Goal: Task Accomplishment & Management: Manage account settings

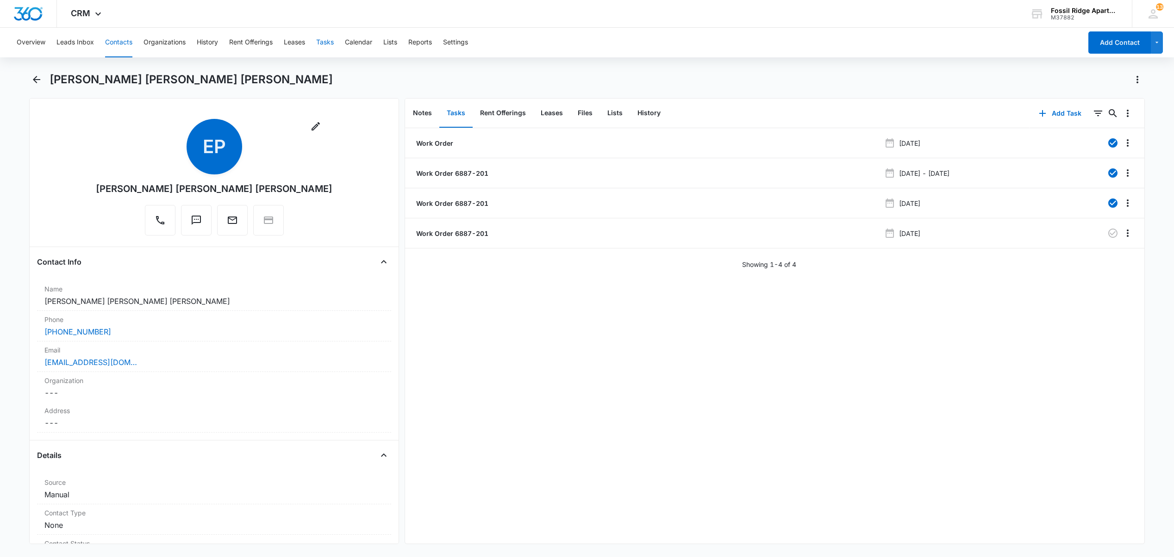
click at [324, 47] on button "Tasks" at bounding box center [325, 43] width 18 height 30
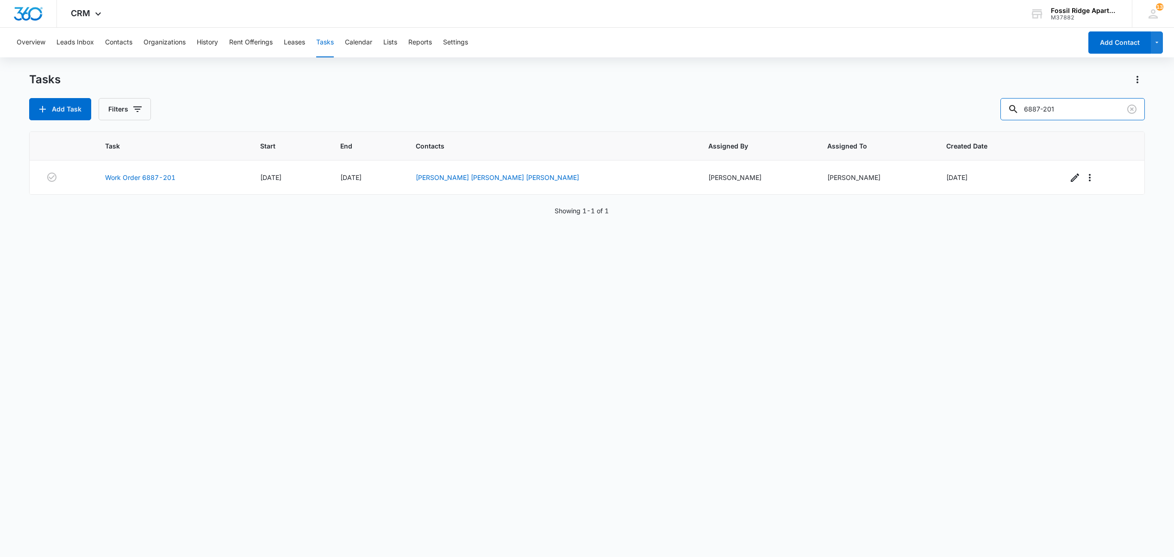
drag, startPoint x: 1071, startPoint y: 108, endPoint x: 943, endPoint y: 96, distance: 128.8
click at [945, 97] on div "Tasks Add Task Filters 6887-201" at bounding box center [586, 96] width 1115 height 48
type input "700202"
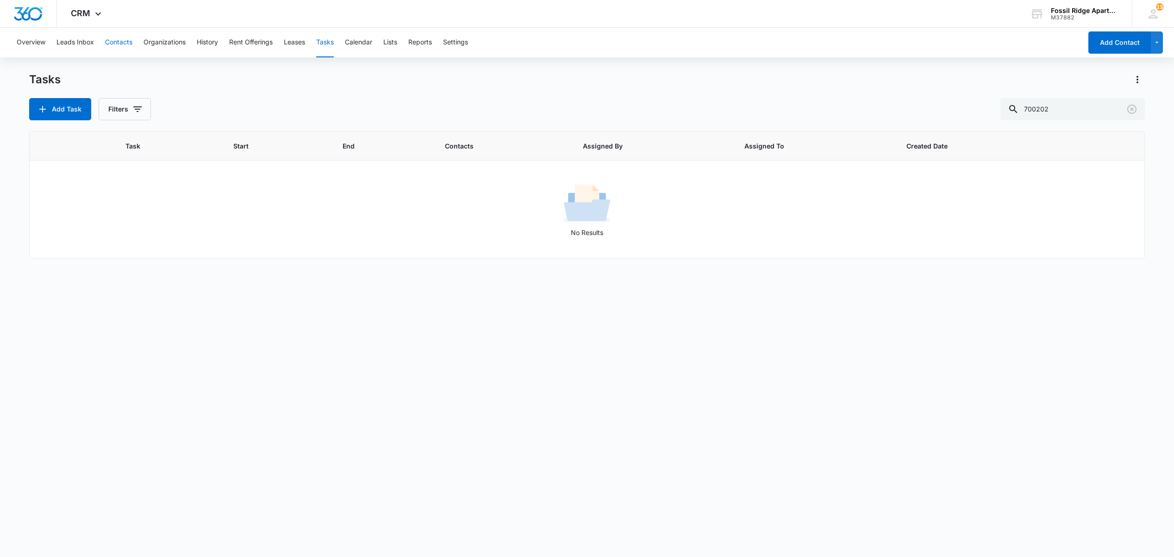
click at [121, 44] on button "Contacts" at bounding box center [118, 43] width 27 height 30
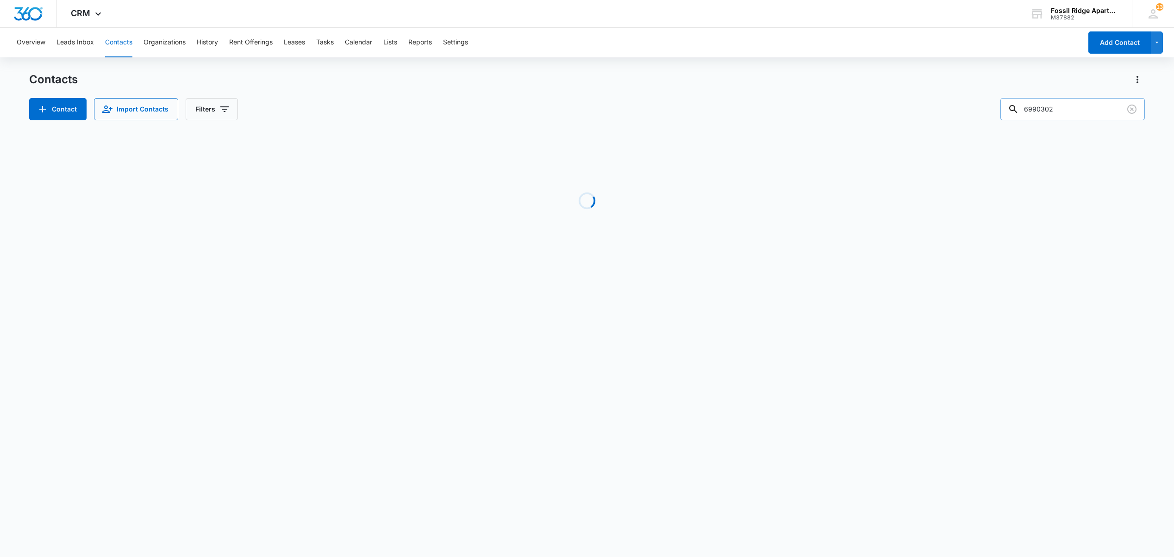
click at [1072, 113] on input "6990302" at bounding box center [1072, 109] width 144 height 22
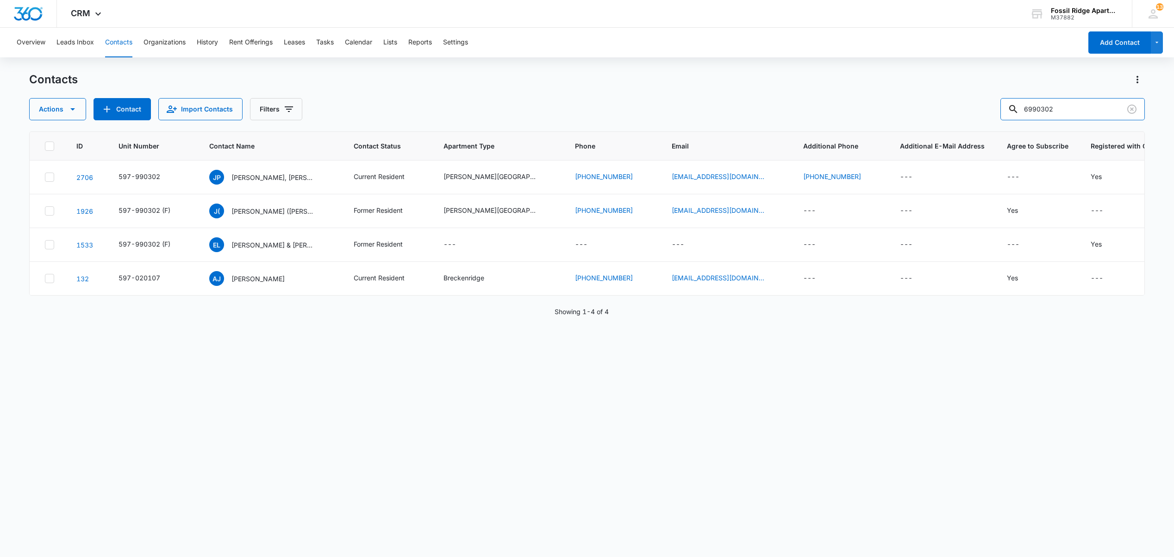
drag, startPoint x: 1072, startPoint y: 113, endPoint x: 891, endPoint y: 89, distance: 183.0
click at [890, 88] on div "Contacts Actions Contact Import Contacts Filters 6990302" at bounding box center [586, 96] width 1115 height 48
type input "6"
type input "700202"
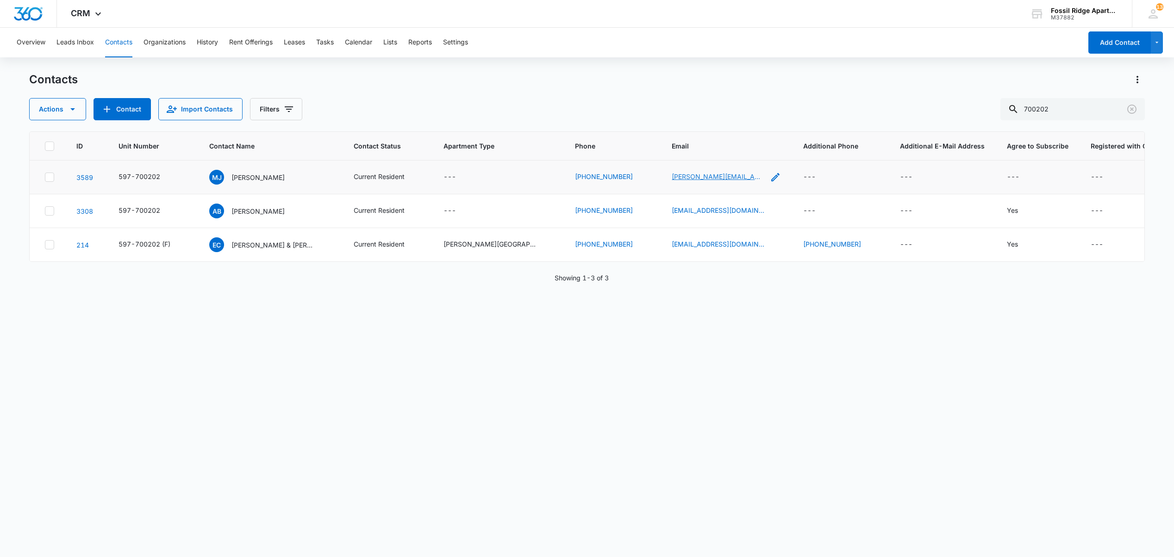
click at [693, 175] on link "[PERSON_NAME][EMAIL_ADDRESS][PERSON_NAME][DOMAIN_NAME]" at bounding box center [718, 177] width 93 height 10
click at [263, 177] on p "[PERSON_NAME]" at bounding box center [257, 178] width 53 height 10
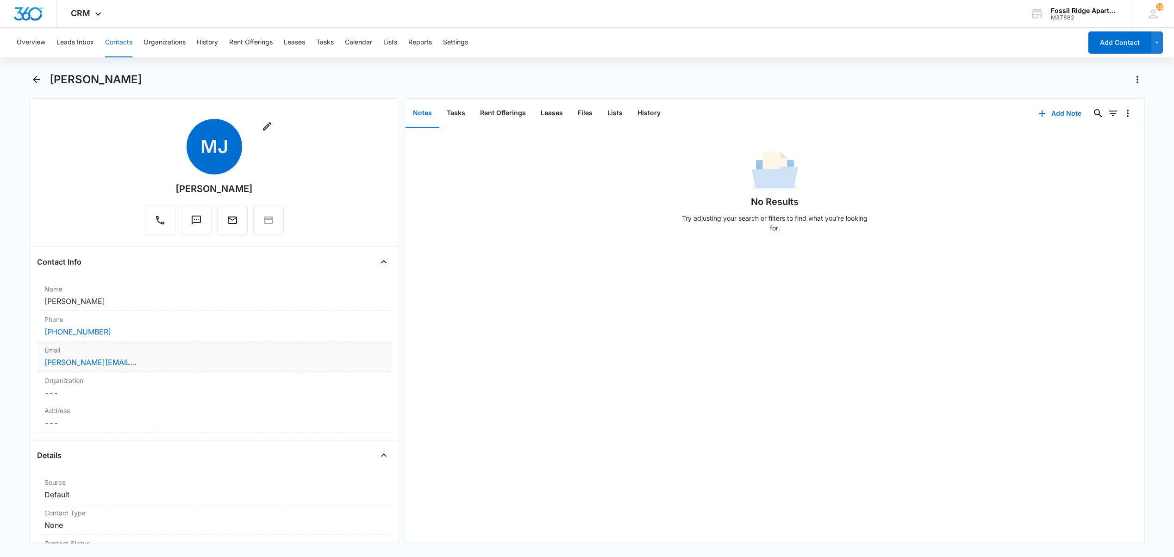
click at [284, 341] on div "Phone Cancel Save Changes [PHONE_NUMBER]" at bounding box center [214, 326] width 354 height 31
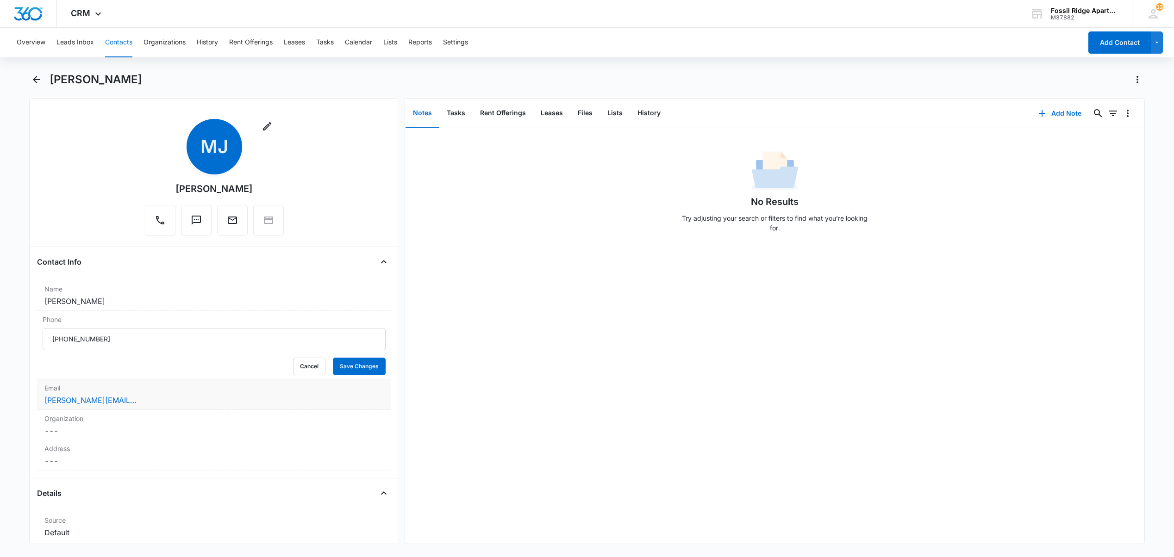
click at [174, 382] on div "Email Cancel Save Changes [PERSON_NAME][EMAIL_ADDRESS][PERSON_NAME][DOMAIN_NAME]" at bounding box center [214, 395] width 354 height 31
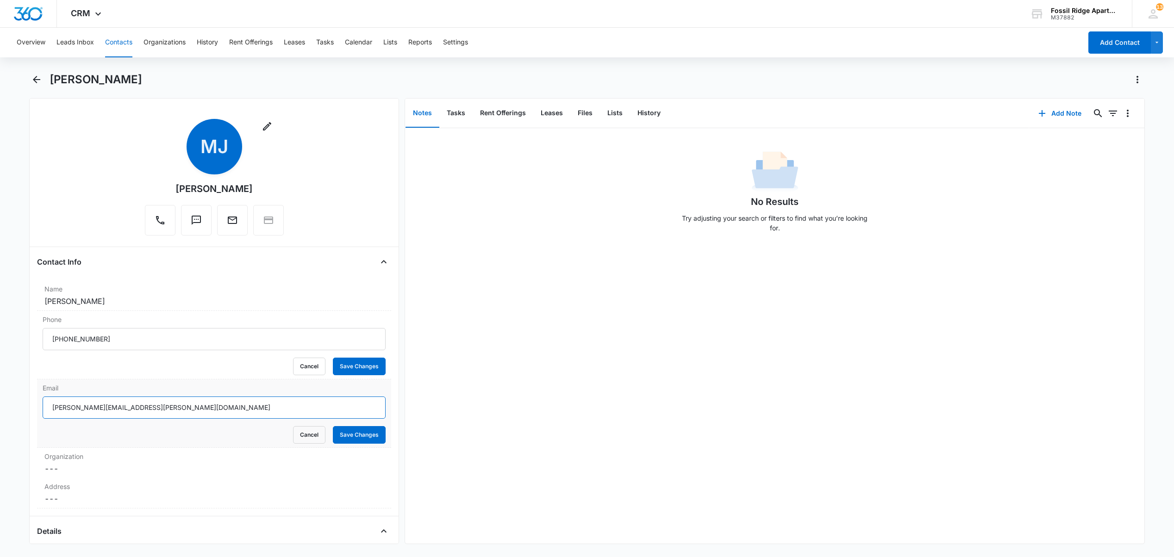
click at [81, 410] on input "[PERSON_NAME][EMAIL_ADDRESS][PERSON_NAME][DOMAIN_NAME]" at bounding box center [214, 408] width 343 height 22
click at [84, 410] on input "[PERSON_NAME][EMAIL_ADDRESS][PERSON_NAME][DOMAIN_NAME]" at bounding box center [214, 408] width 343 height 22
drag, startPoint x: 155, startPoint y: 410, endPoint x: 32, endPoint y: 402, distance: 122.9
click at [32, 402] on div "Remove [PERSON_NAME] Contact Info Name Cancel Save Changes [PERSON_NAME] Phone …" at bounding box center [214, 321] width 370 height 446
type input "[PERSON_NAME][EMAIL_ADDRESS][PERSON_NAME][DOMAIN_NAME]"
